Goal: Find specific page/section: Find specific page/section

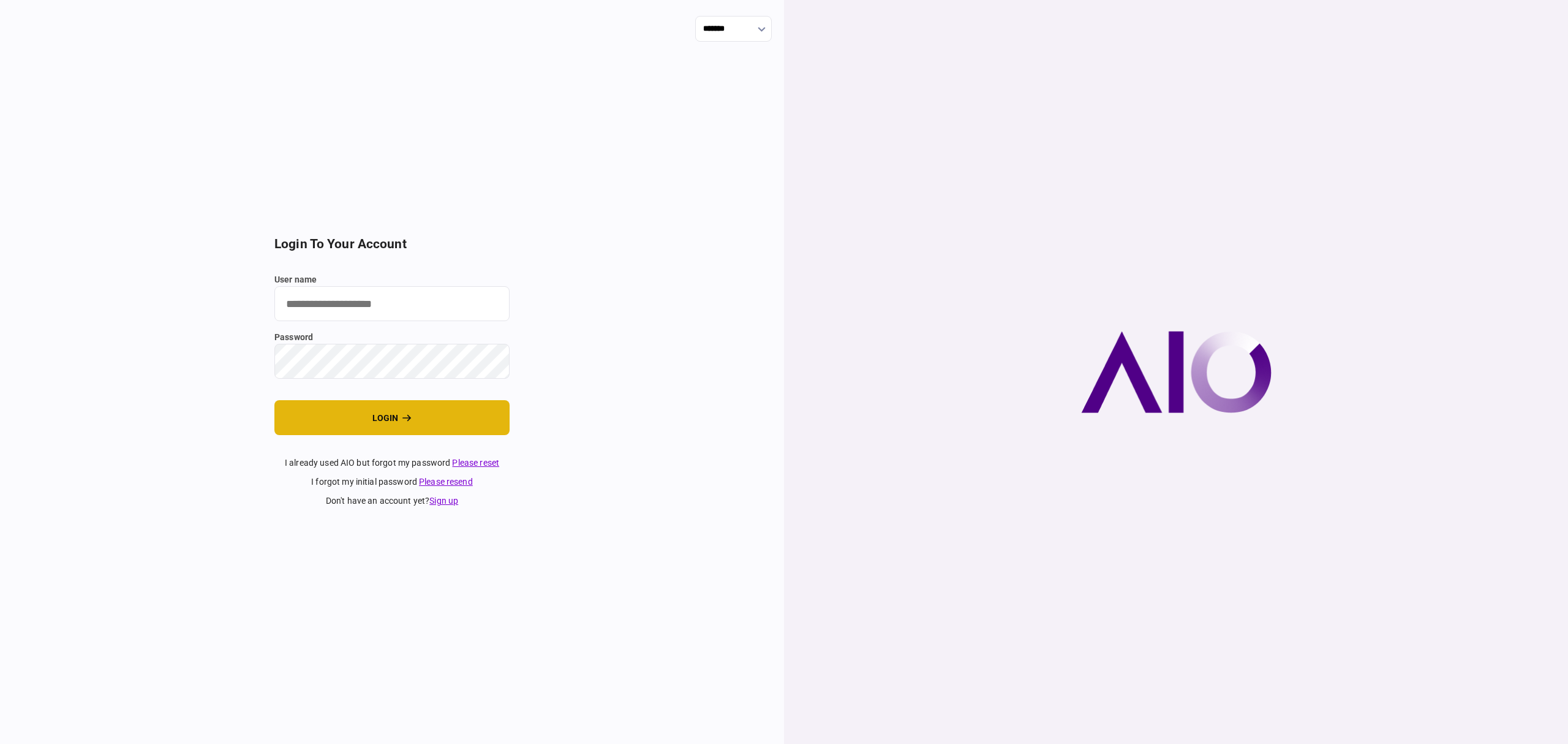
type input "*******"
drag, startPoint x: 397, startPoint y: 420, endPoint x: 327, endPoint y: 385, distance: 78.3
click at [397, 420] on button "login" at bounding box center [392, 418] width 235 height 35
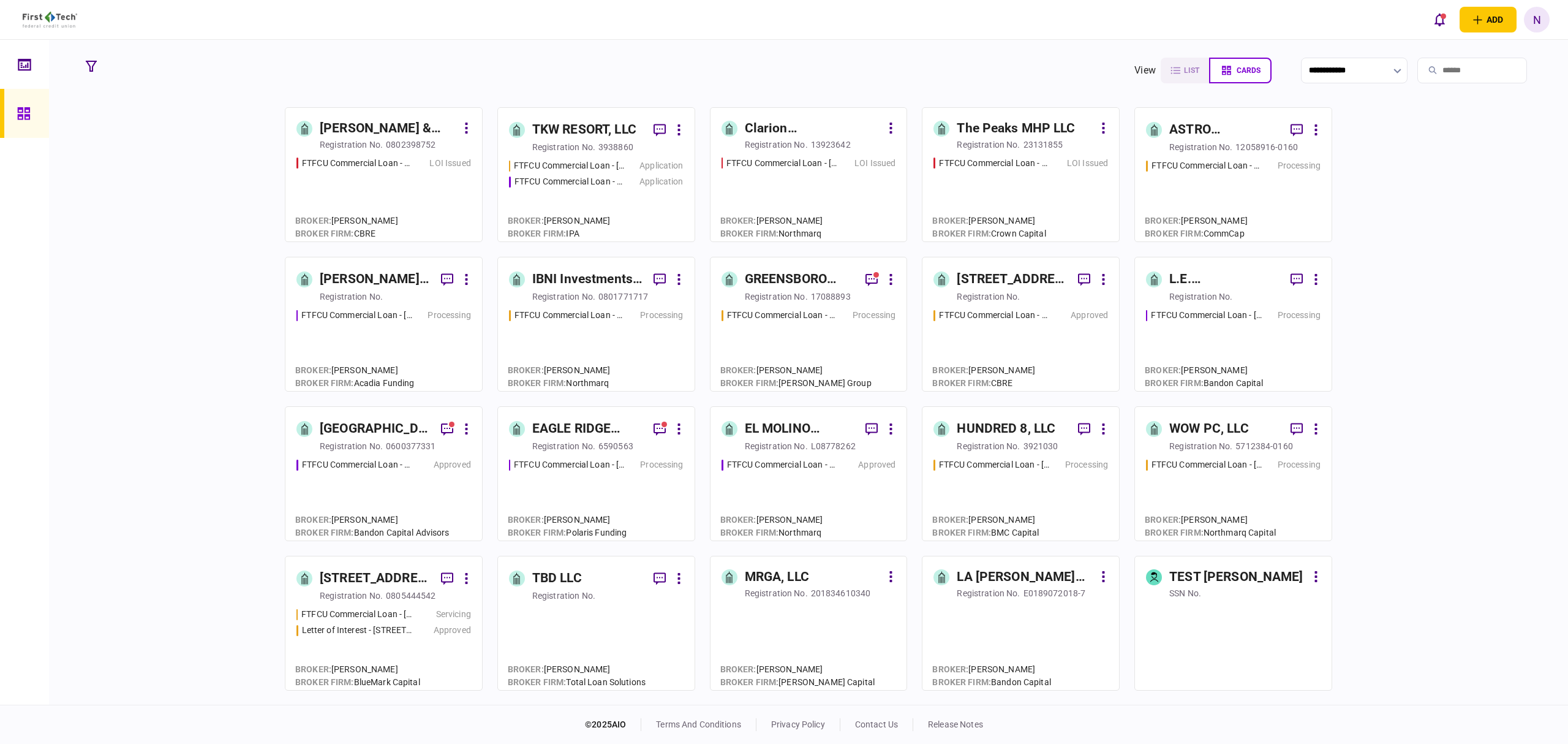
click at [551, 120] on div "TKW RESORT, LLC" at bounding box center [585, 130] width 104 height 19
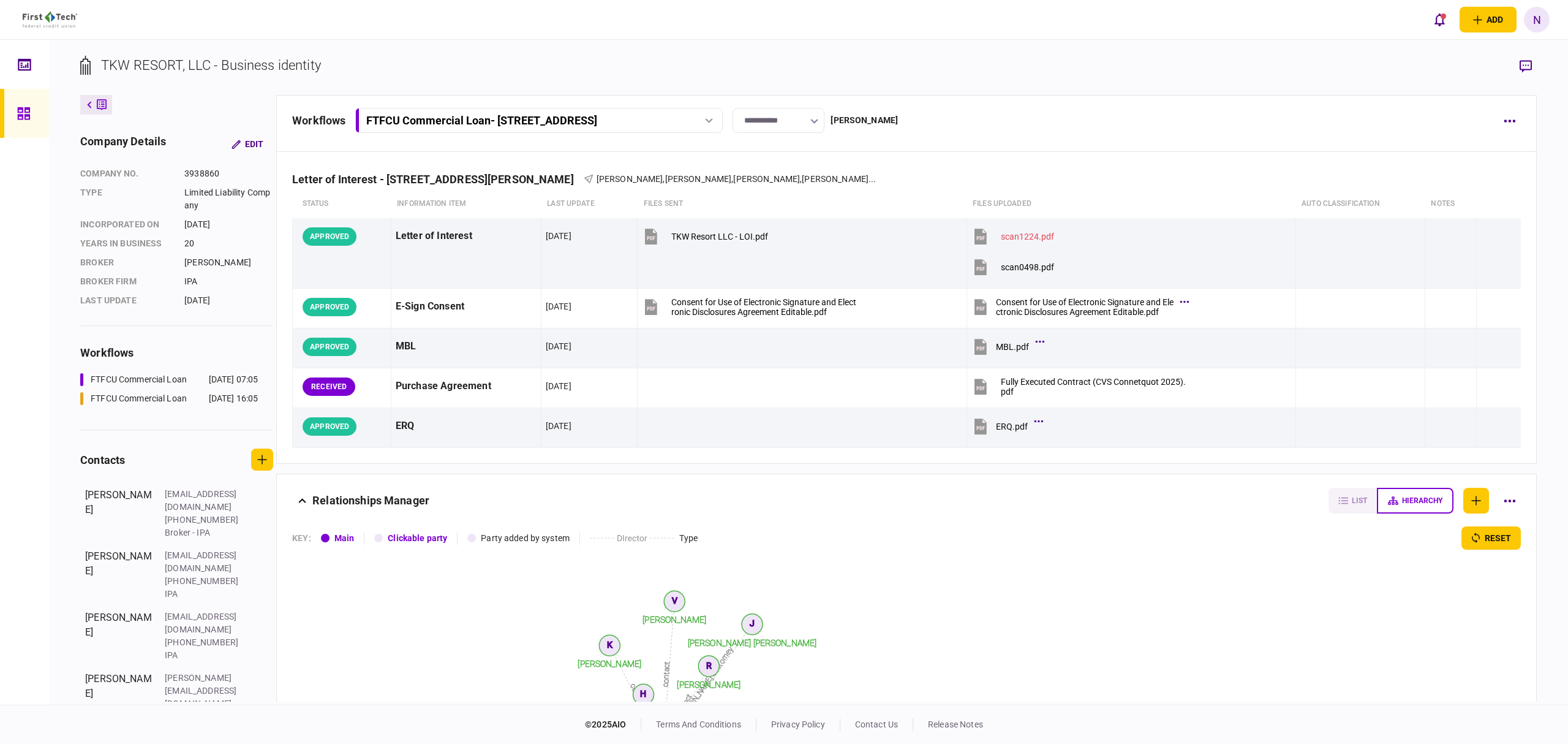
click at [692, 130] on button "FTFCU Commercial Loan - 2410 Charleston Highway" at bounding box center [539, 120] width 368 height 25
click at [528, 145] on div "FTFCU Commercial Loan - 2410 Charleston Highway" at bounding box center [463, 146] width 177 height 13
click at [708, 123] on div "FTFCU Commercial Loan - 2410 Charleston Highway" at bounding box center [538, 120] width 359 height 13
click at [533, 143] on div "FTFCU Commercial Loan - 2410 Charleston Highway" at bounding box center [463, 146] width 177 height 13
click at [639, 126] on div "FTFCU Commercial Loan - 2410 Charleston Highway" at bounding box center [525, 120] width 317 height 13
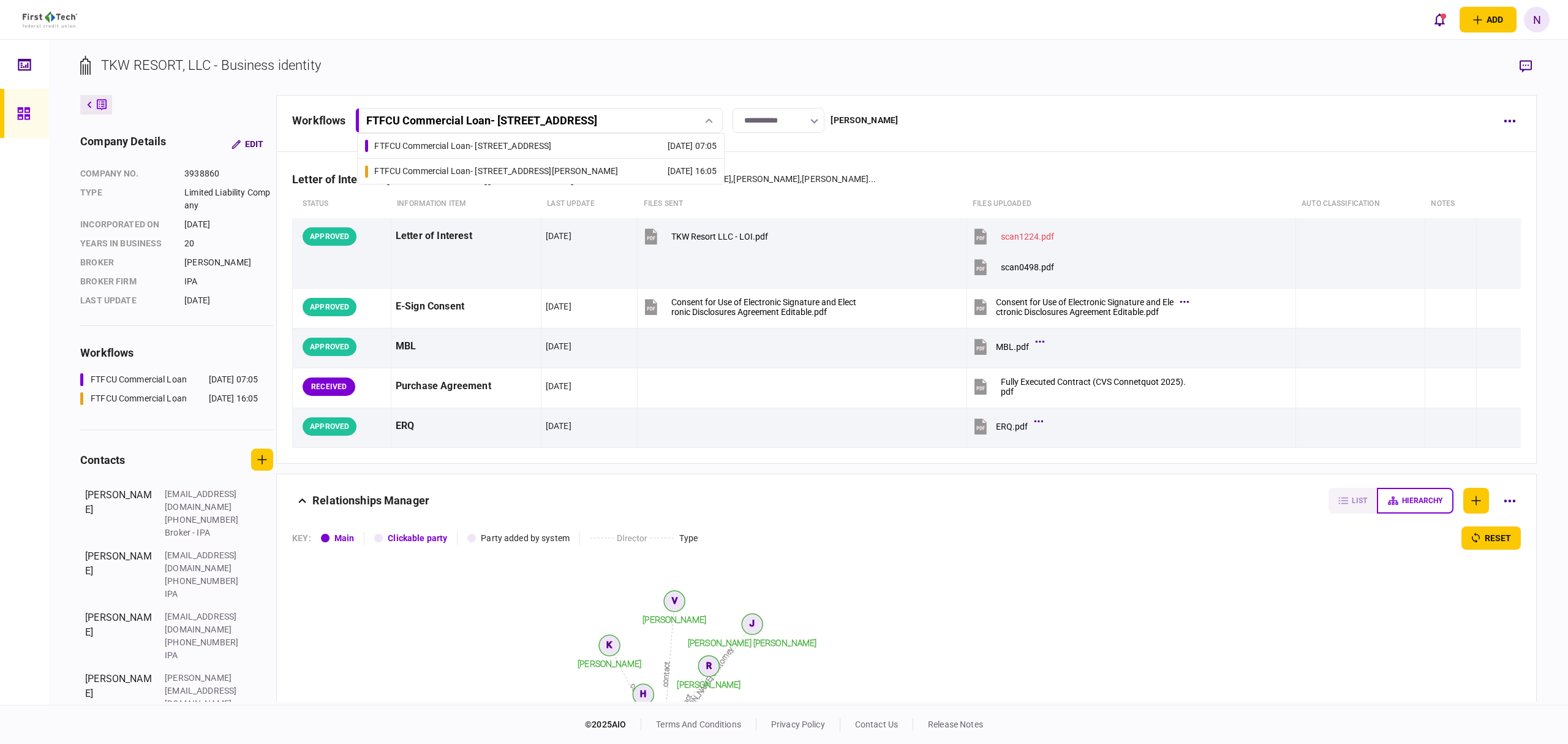
click at [495, 168] on div "FTFCU Commercial Loan - 1402 Boone Street" at bounding box center [496, 171] width 244 height 13
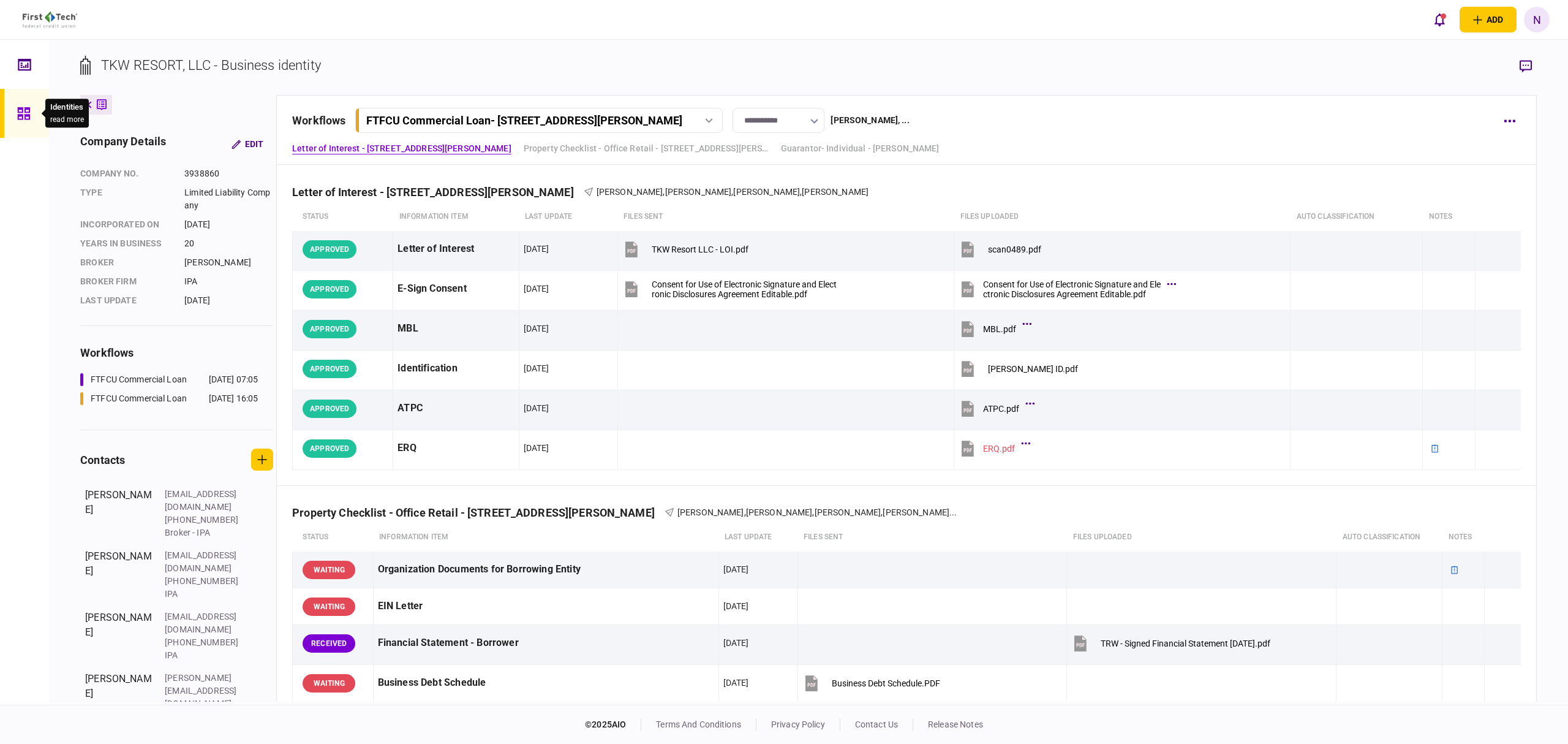
click at [30, 111] on icon at bounding box center [23, 113] width 12 height 12
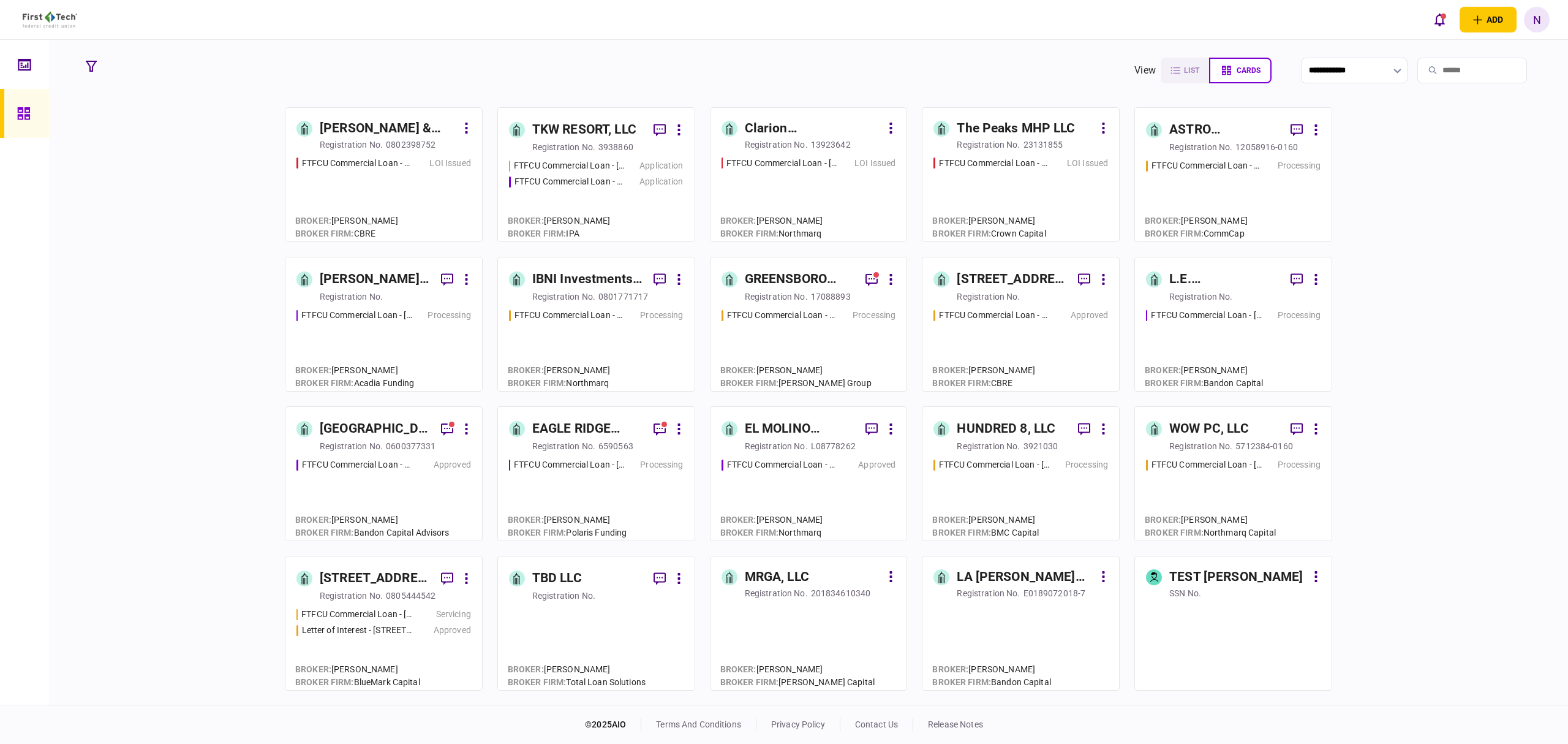
click at [371, 423] on div "GARDEN STREET PASSAIC, LLC" at bounding box center [375, 428] width 111 height 19
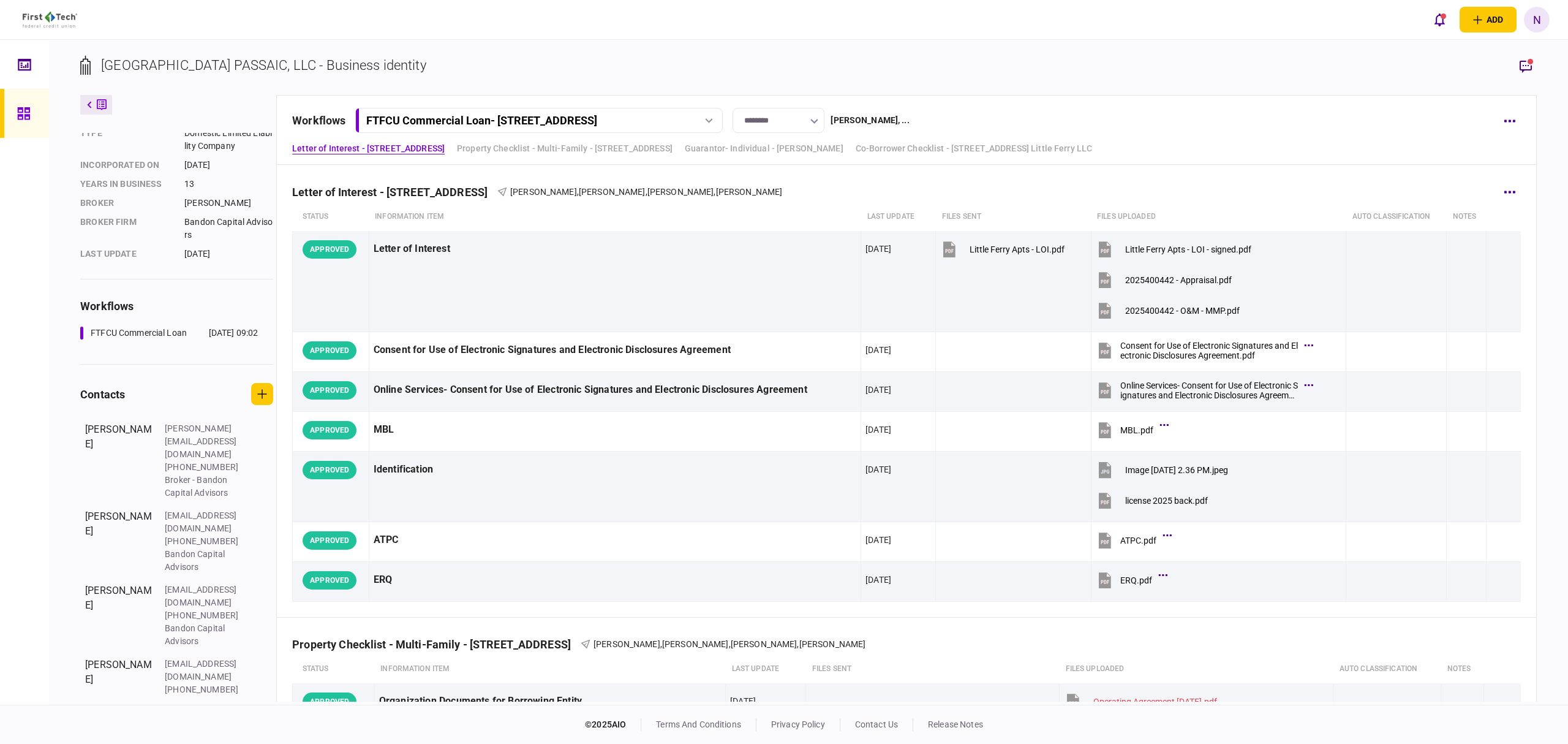
scroll to position [245, 0]
